Goal: Information Seeking & Learning: Learn about a topic

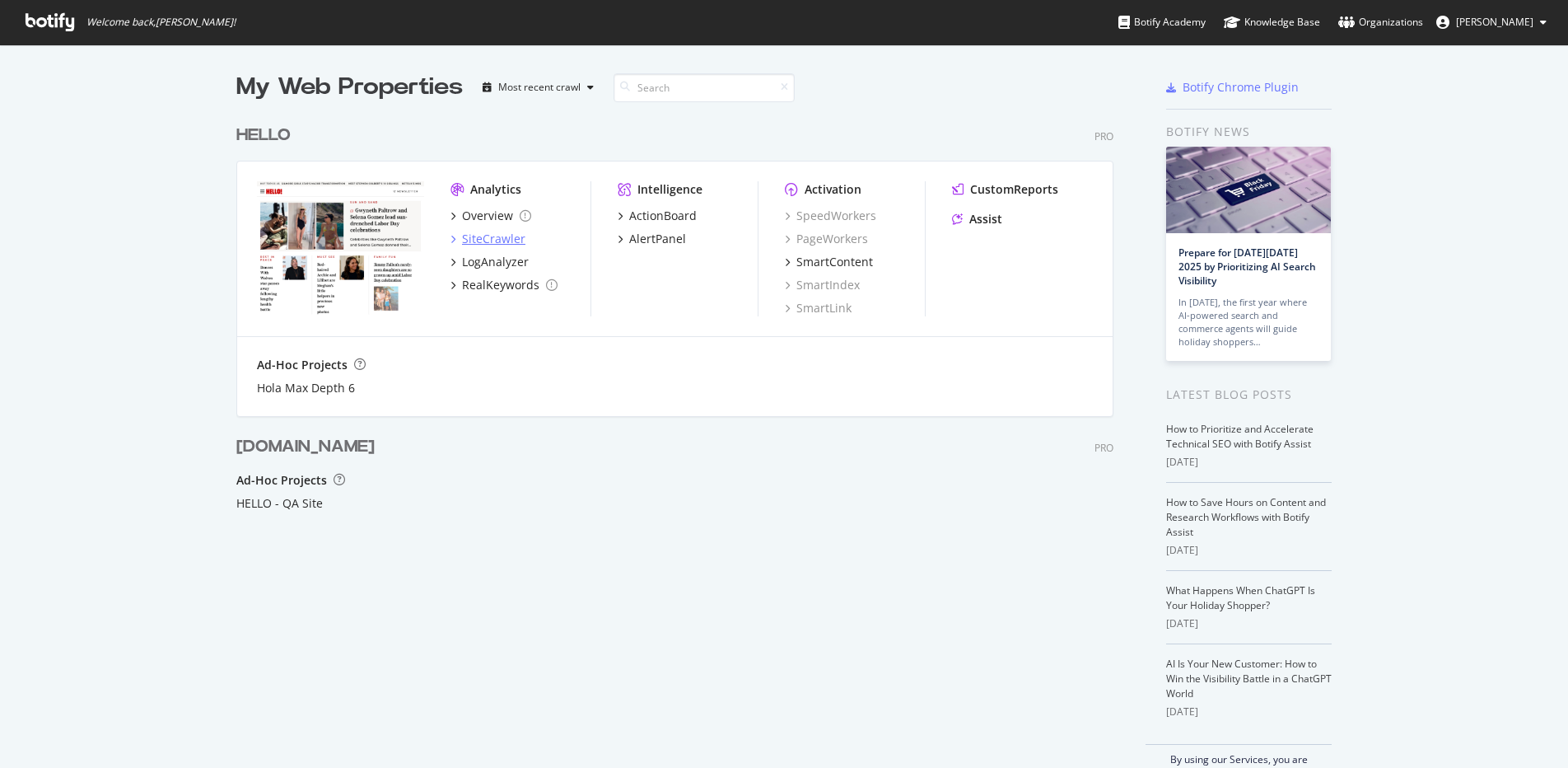
click at [483, 237] on div "SiteCrawler" at bounding box center [494, 238] width 64 height 17
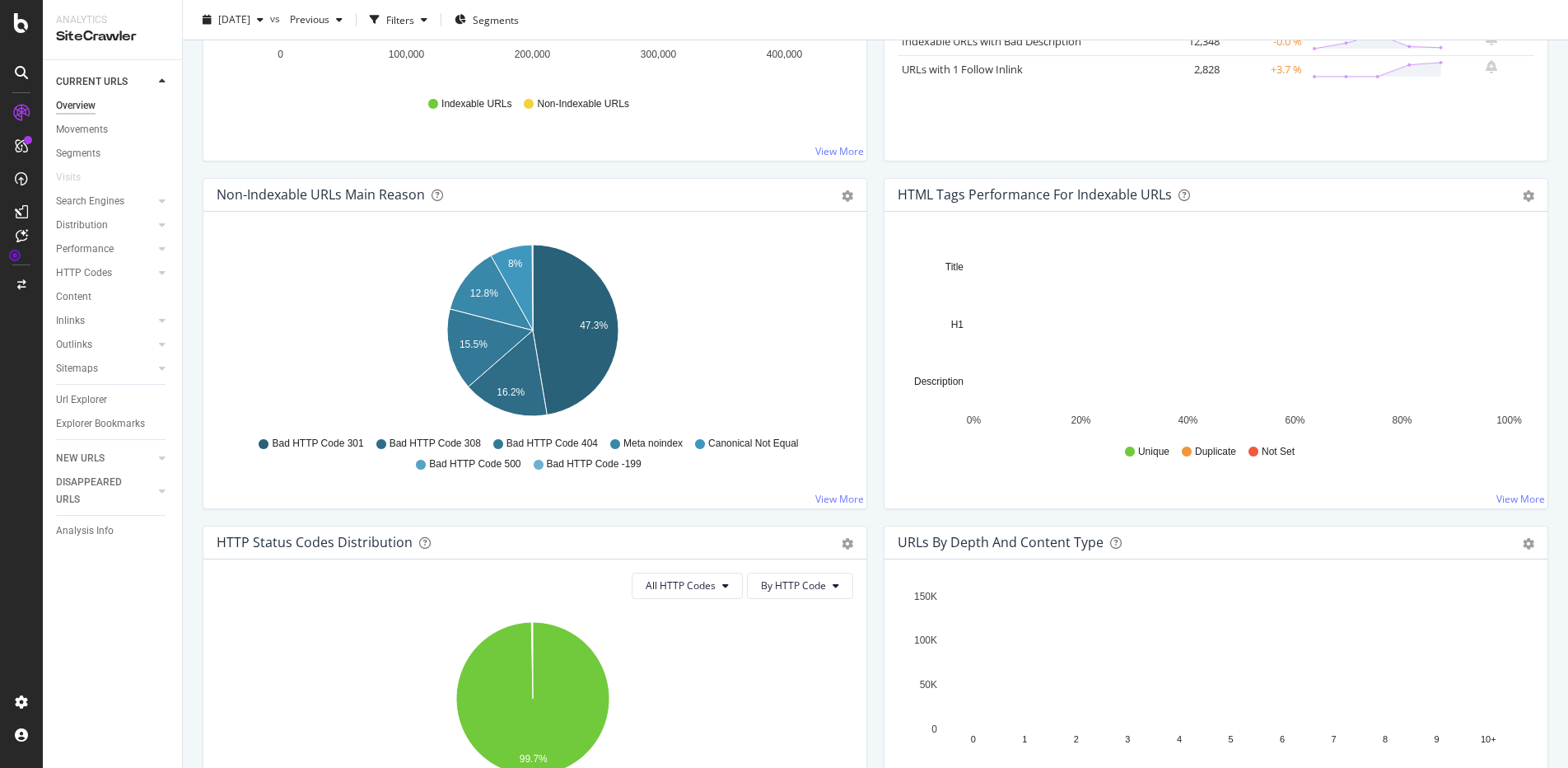
scroll to position [412, 0]
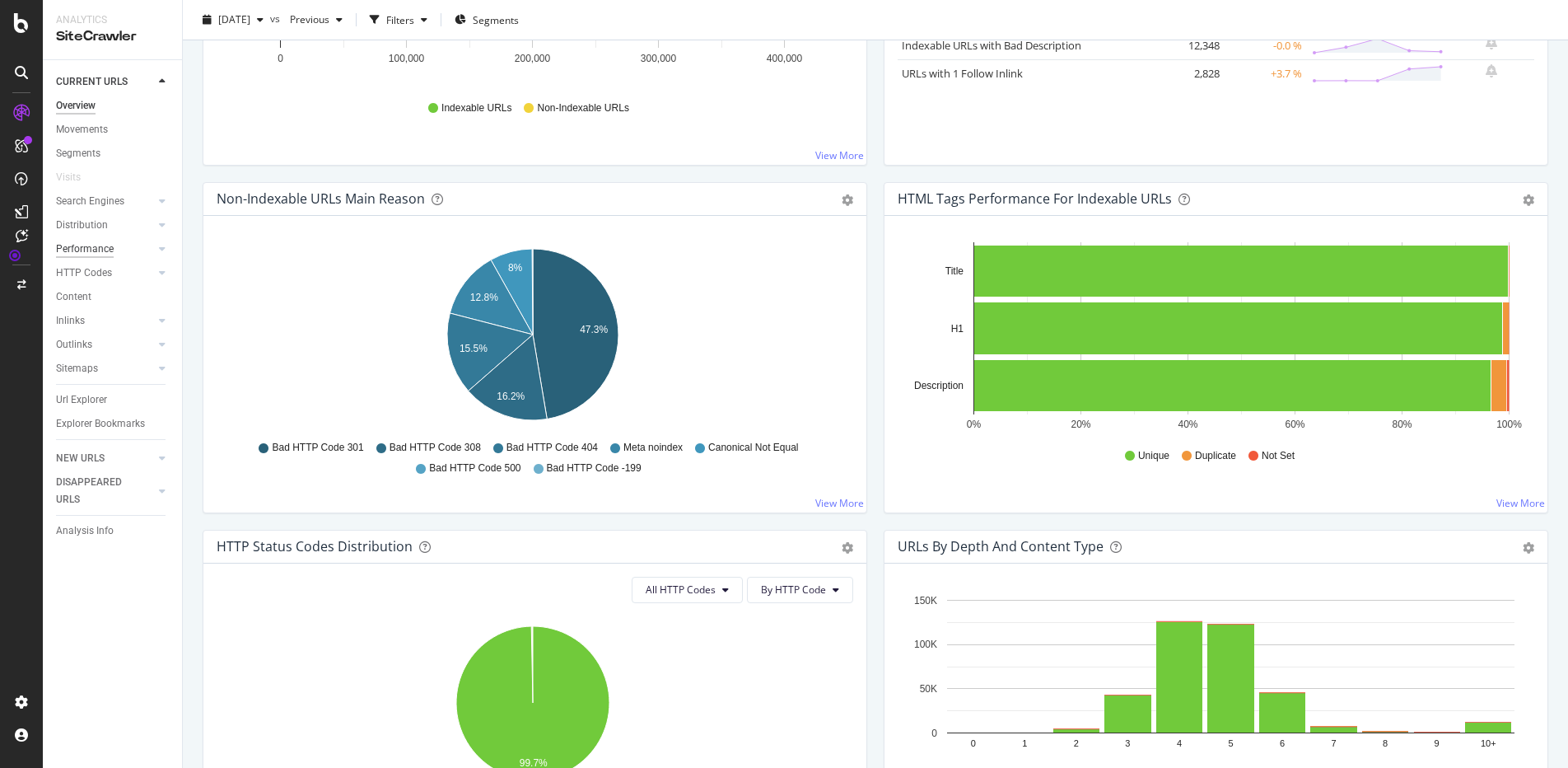
click at [92, 249] on div "Performance" at bounding box center [84, 250] width 58 height 18
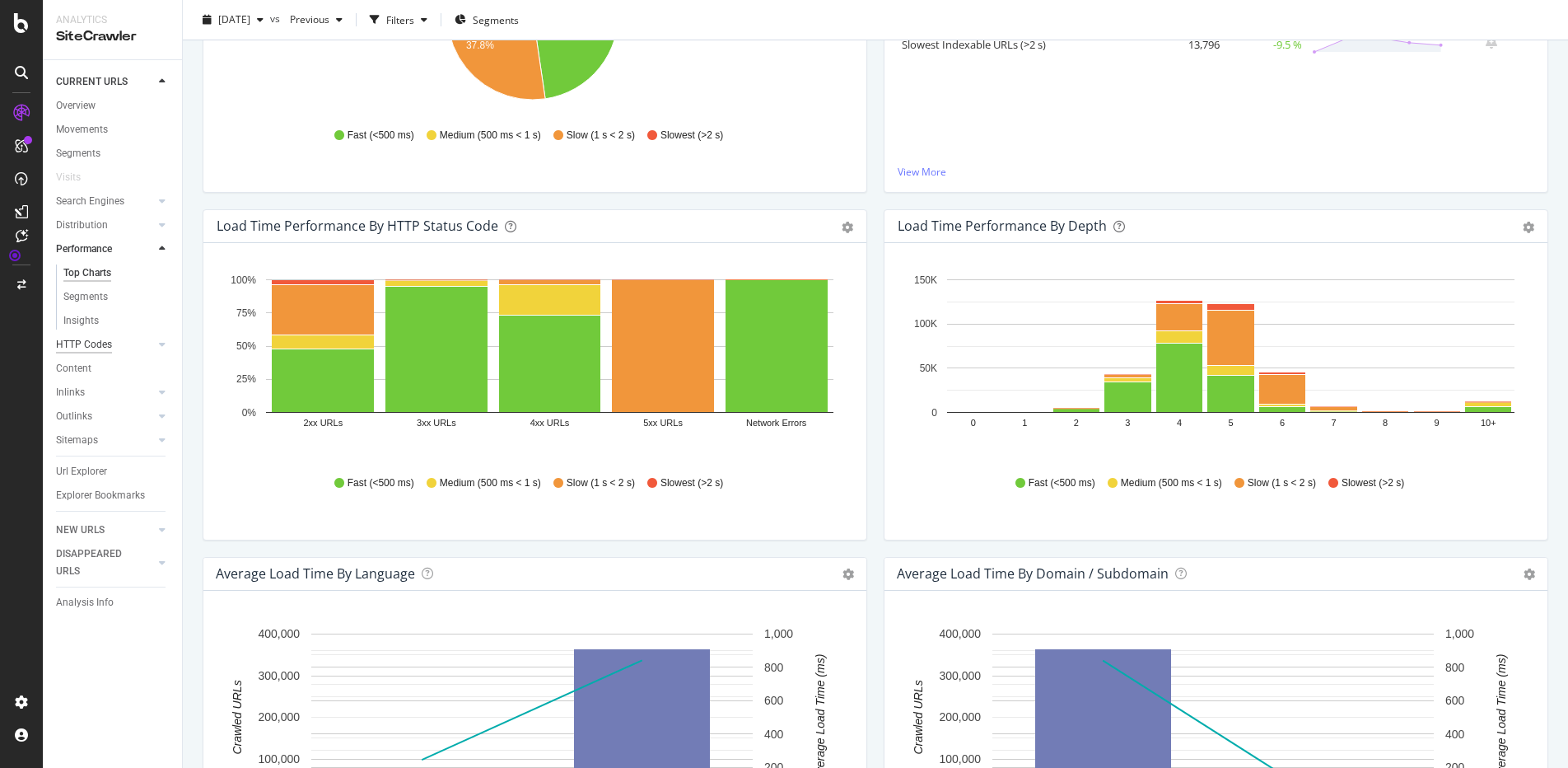
click at [88, 343] on div "HTTP Codes" at bounding box center [83, 345] width 56 height 18
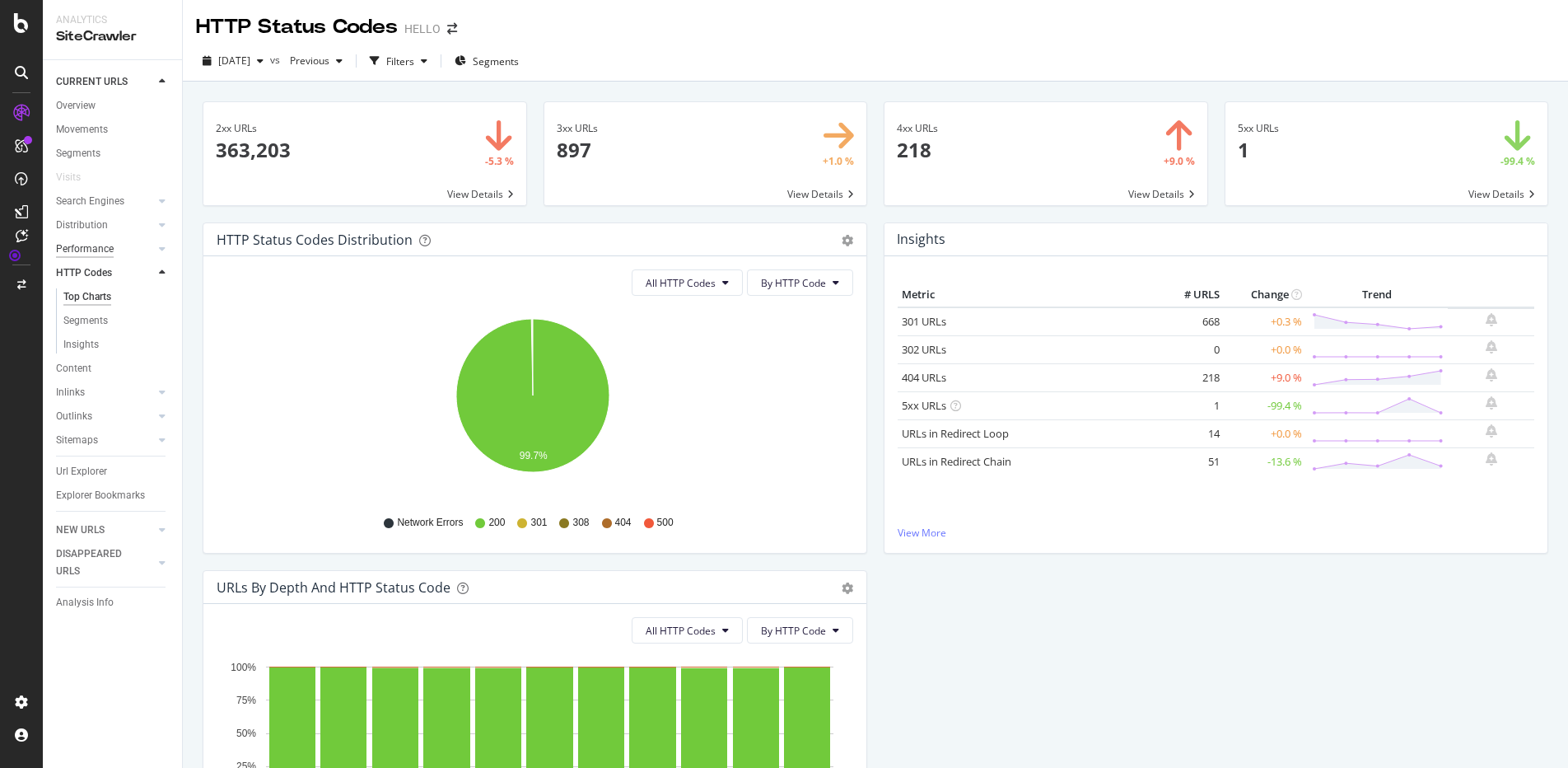
click at [96, 249] on div "Performance" at bounding box center [84, 250] width 58 height 18
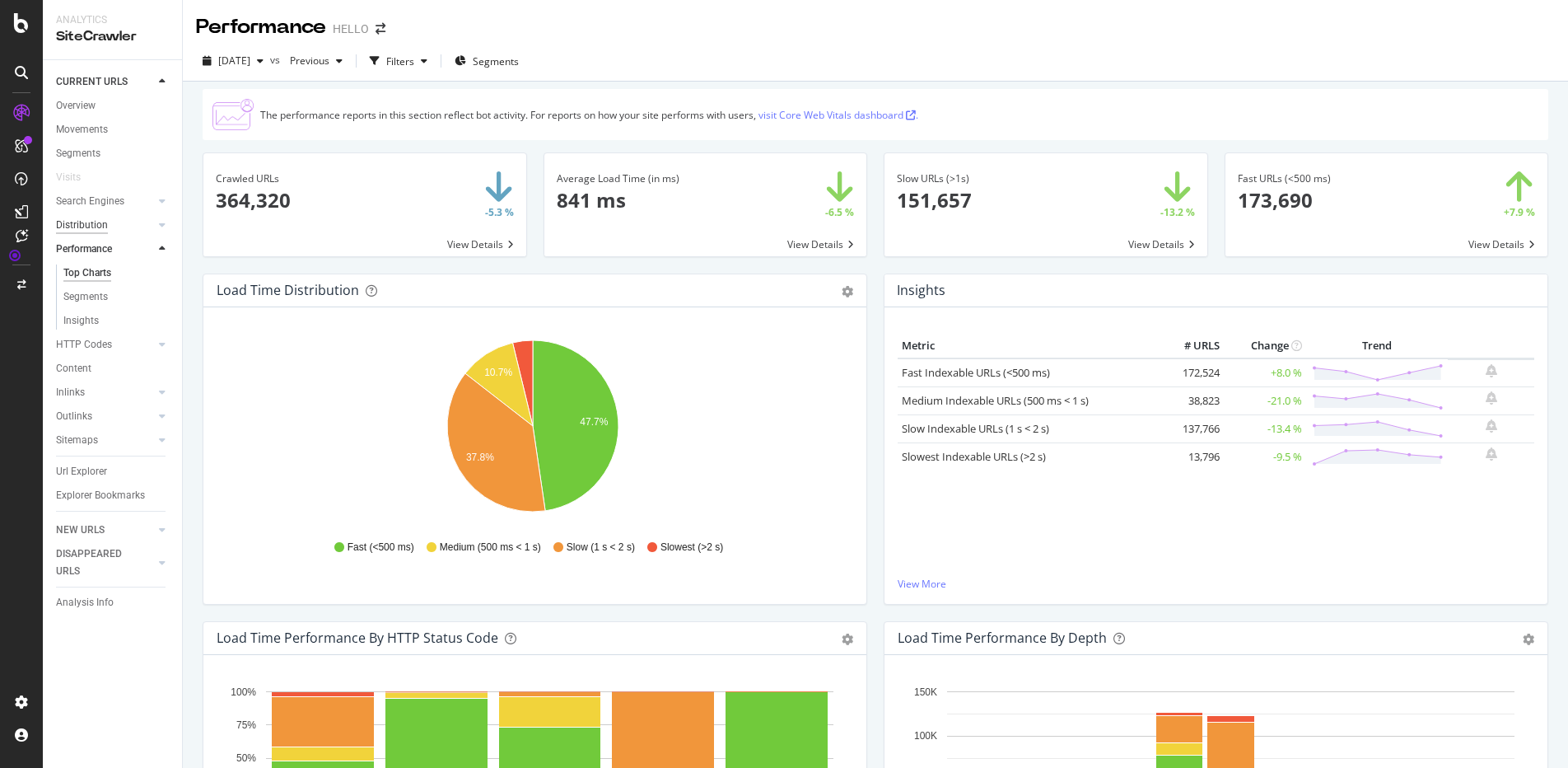
click at [83, 220] on div "Distribution" at bounding box center [81, 226] width 52 height 18
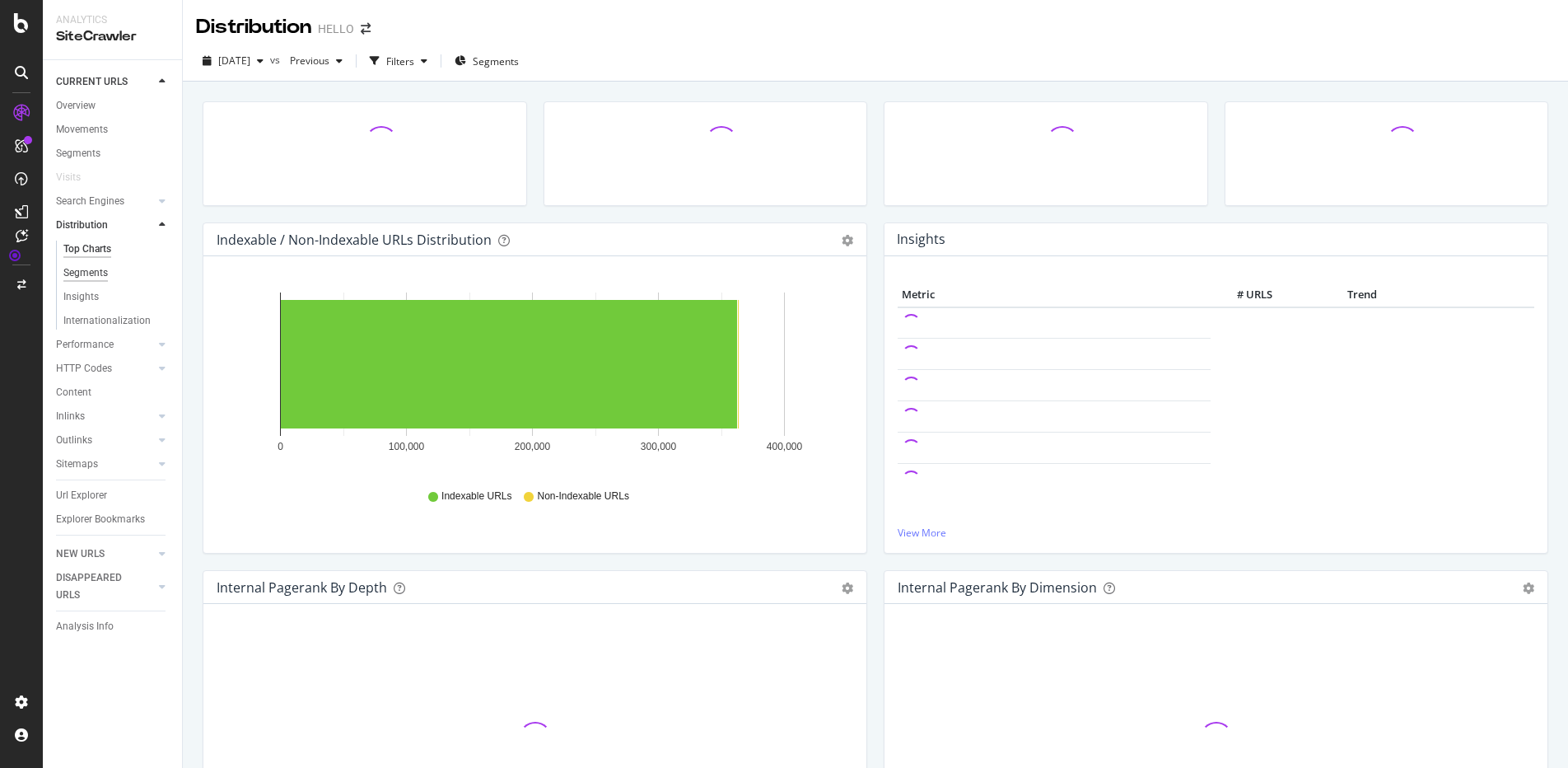
click at [100, 267] on div "Segments" at bounding box center [86, 274] width 44 height 18
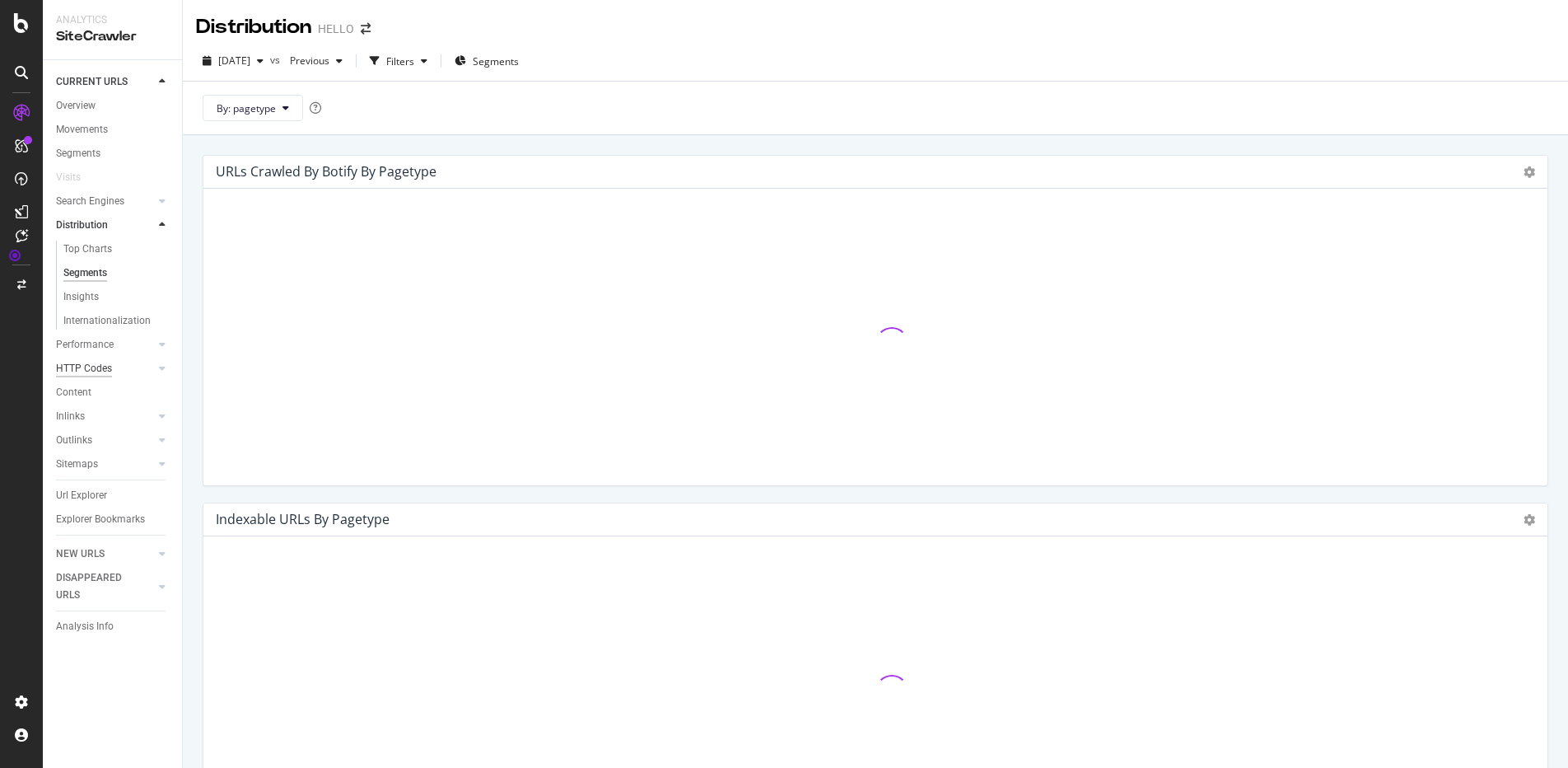
click at [86, 363] on div "HTTP Codes" at bounding box center [83, 369] width 56 height 18
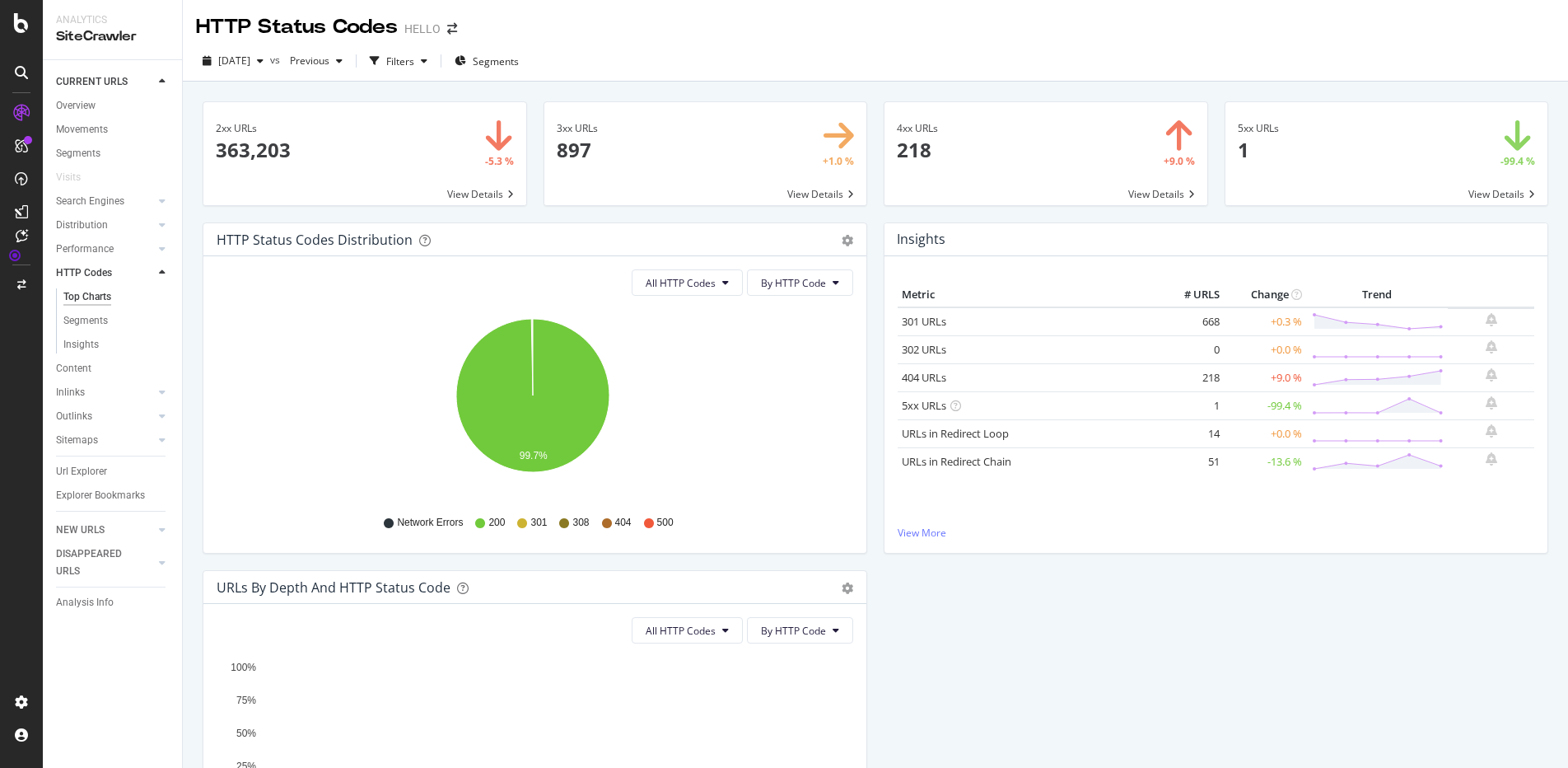
scroll to position [207, 0]
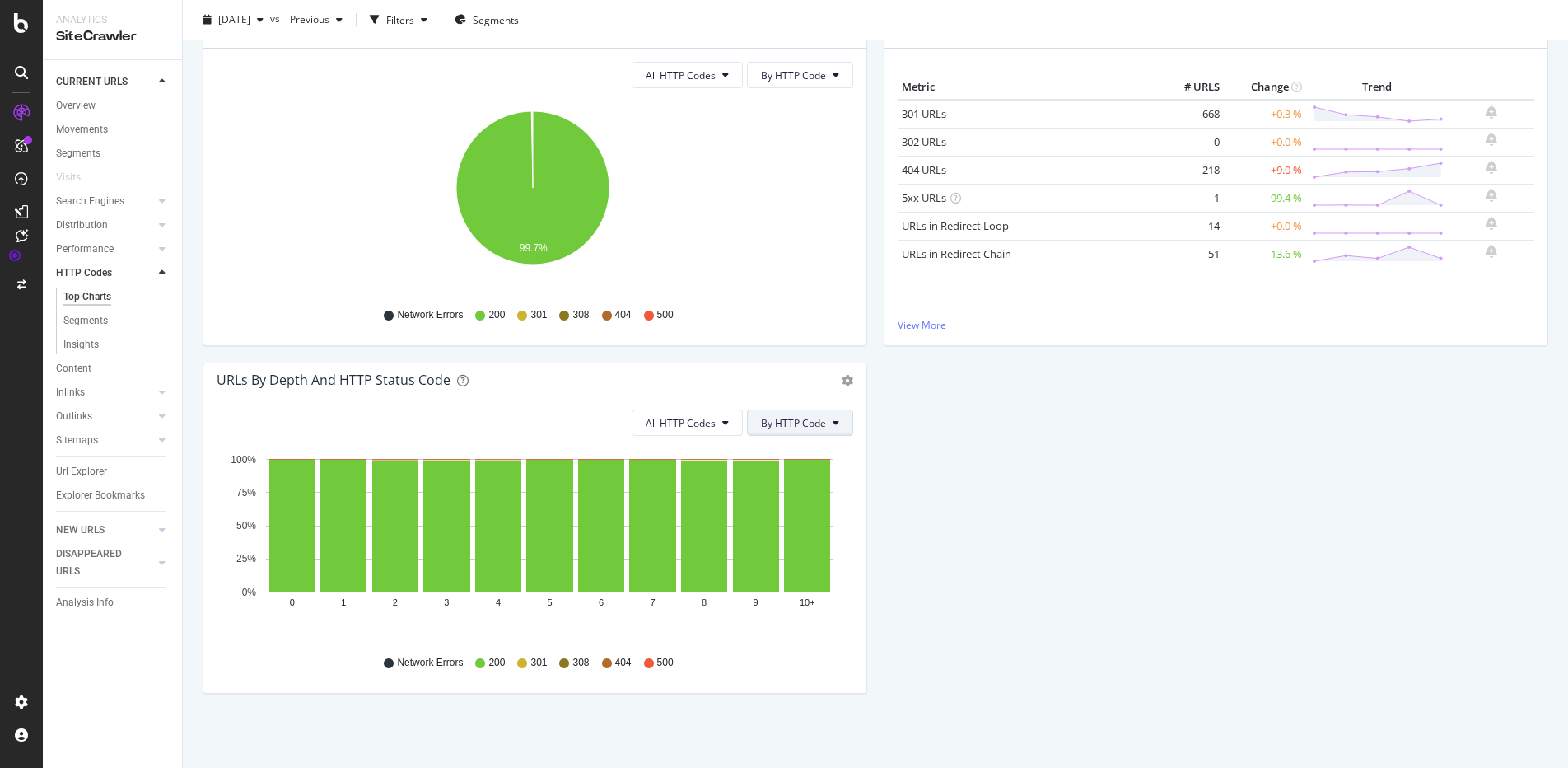
click at [809, 420] on span "By HTTP Code" at bounding box center [793, 423] width 65 height 14
click at [677, 428] on span "All HTTP Codes" at bounding box center [680, 423] width 70 height 14
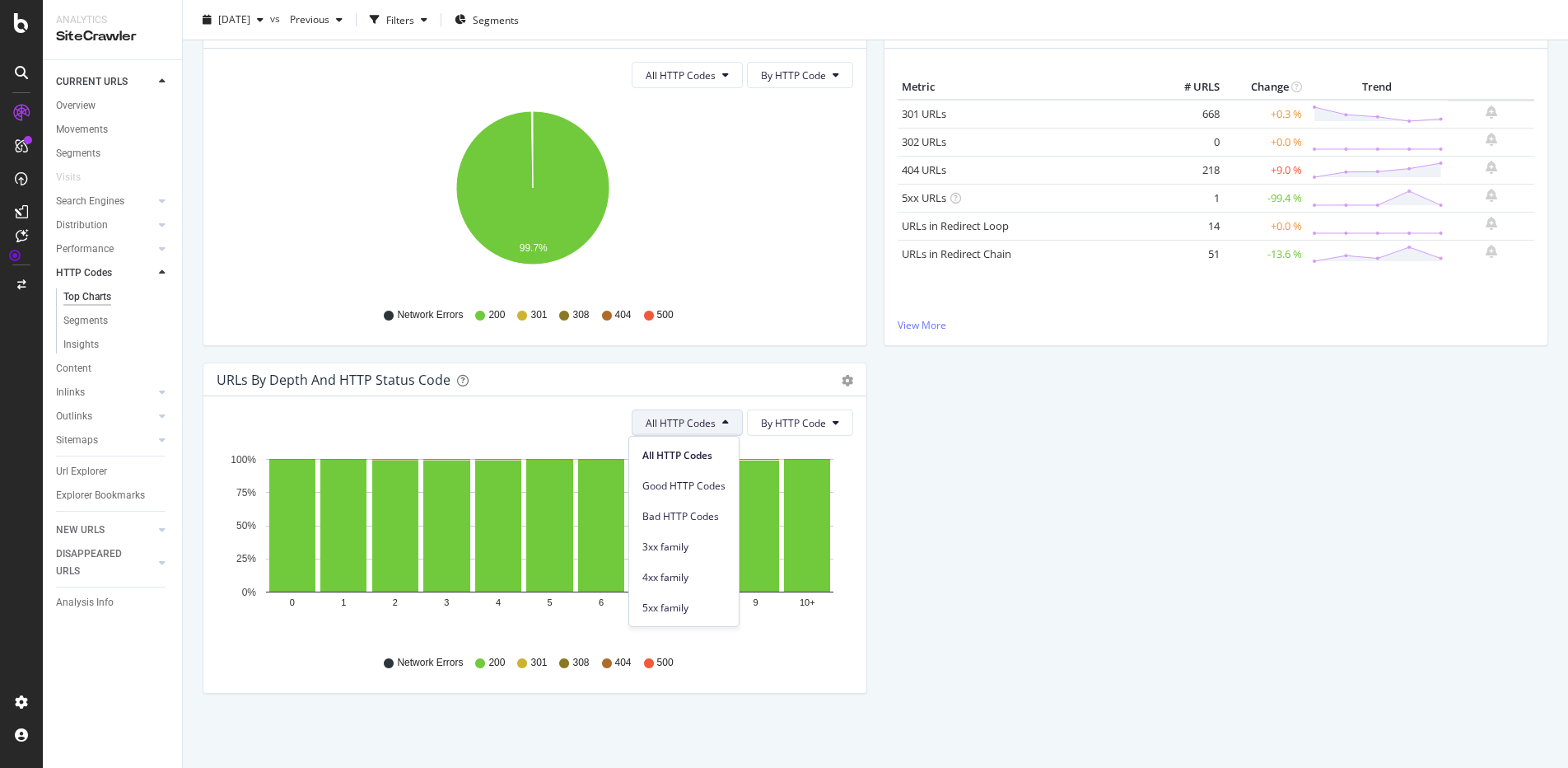
click at [677, 428] on span "All HTTP Codes" at bounding box center [680, 423] width 70 height 14
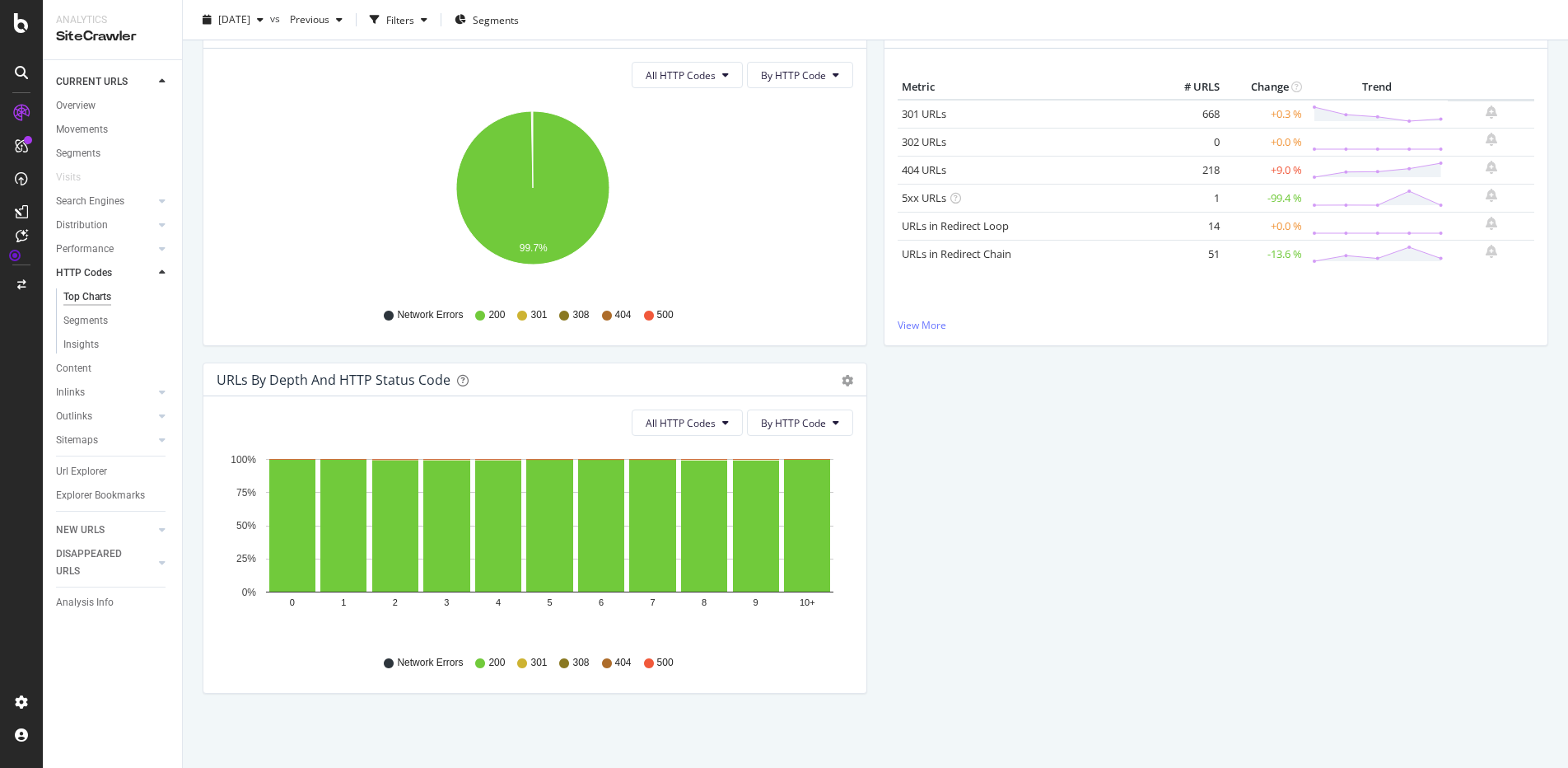
click at [858, 413] on div "All HTTP Codes By HTTP Code Hold CTRL while clicking to filter the report. 0 1 …" at bounding box center [535, 544] width 663 height 297
